Goal: Check status: Check status

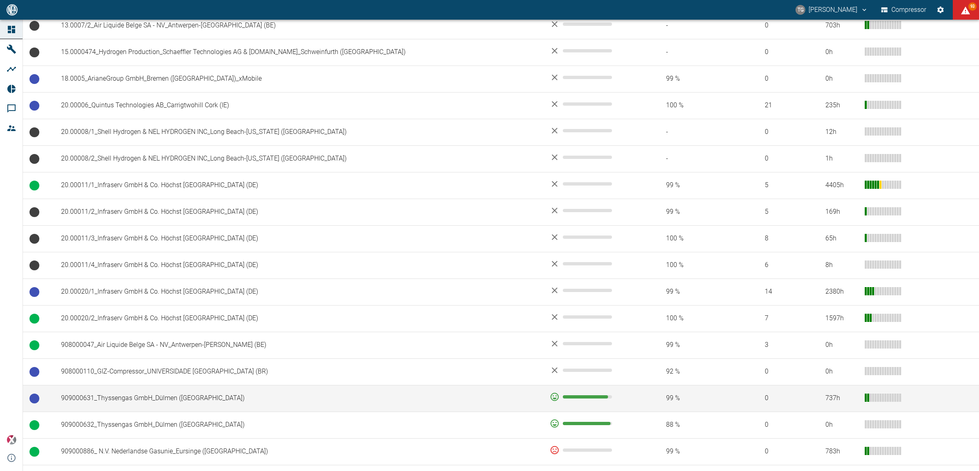
scroll to position [307, 0]
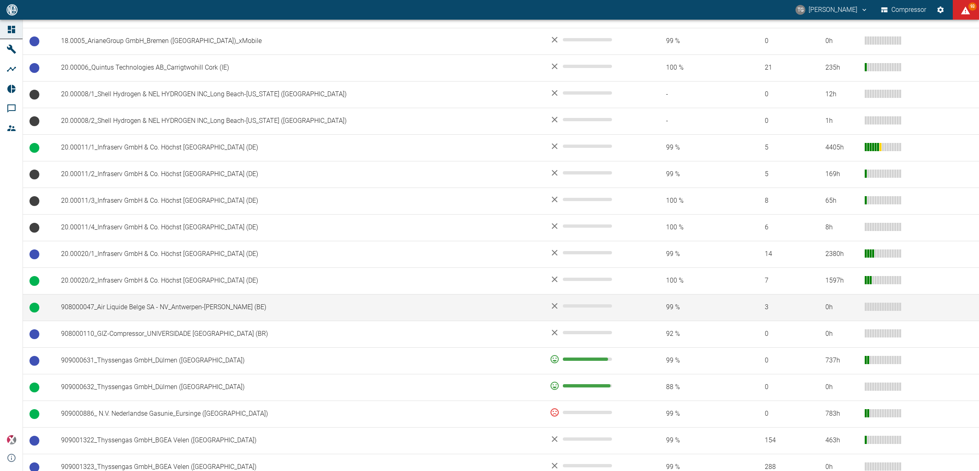
click at [228, 304] on td "908000047_Air Liquide Belge SA - NV_Antwerpen-[PERSON_NAME] (BE)" at bounding box center [298, 307] width 489 height 27
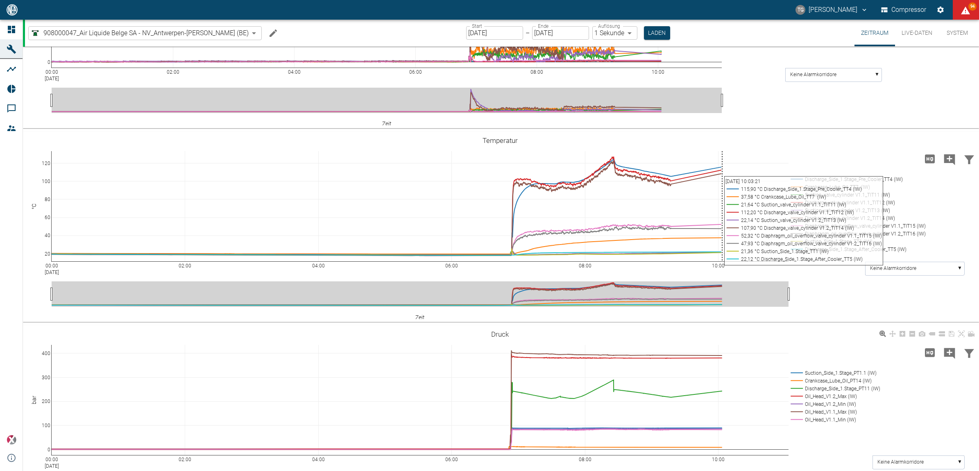
scroll to position [666, 0]
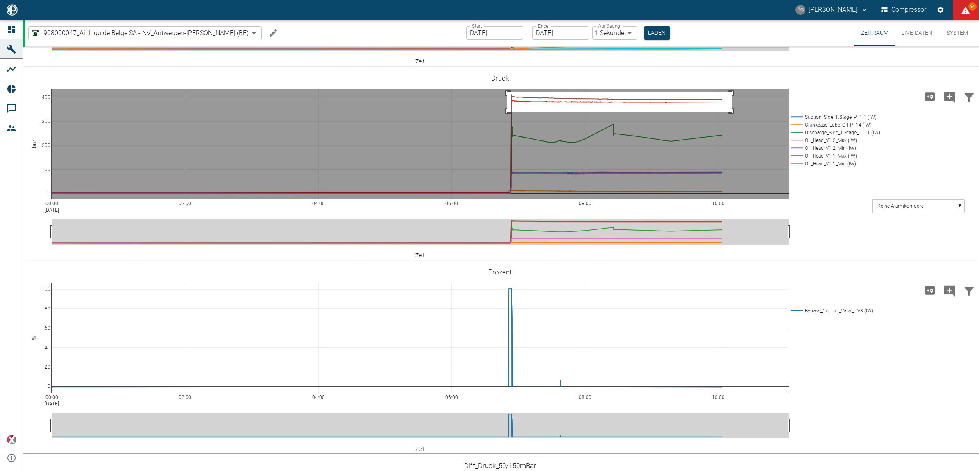
drag, startPoint x: 507, startPoint y: 179, endPoint x: 732, endPoint y: 199, distance: 225.9
